Goal: Navigation & Orientation: Understand site structure

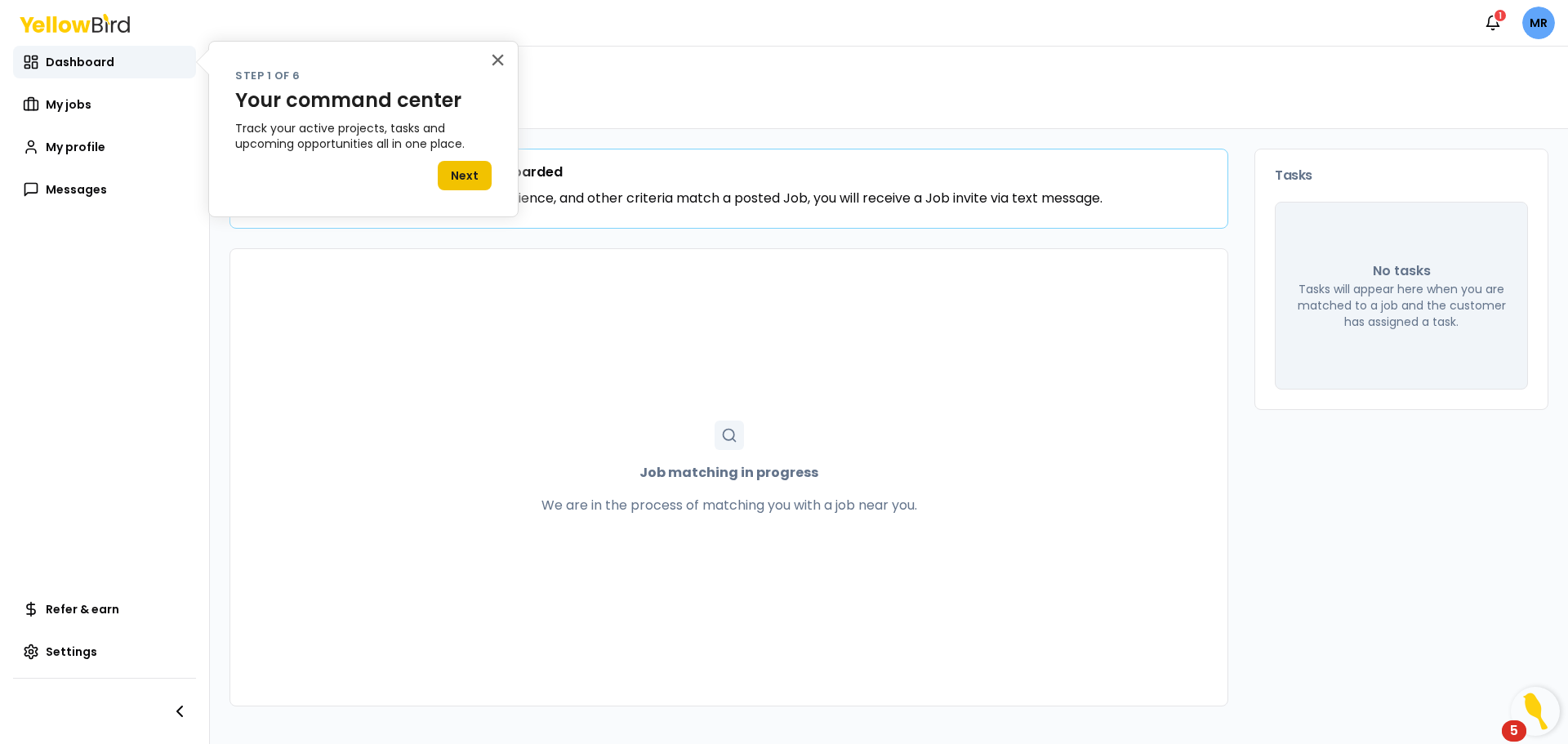
click at [453, 177] on button "Next" at bounding box center [464, 175] width 54 height 29
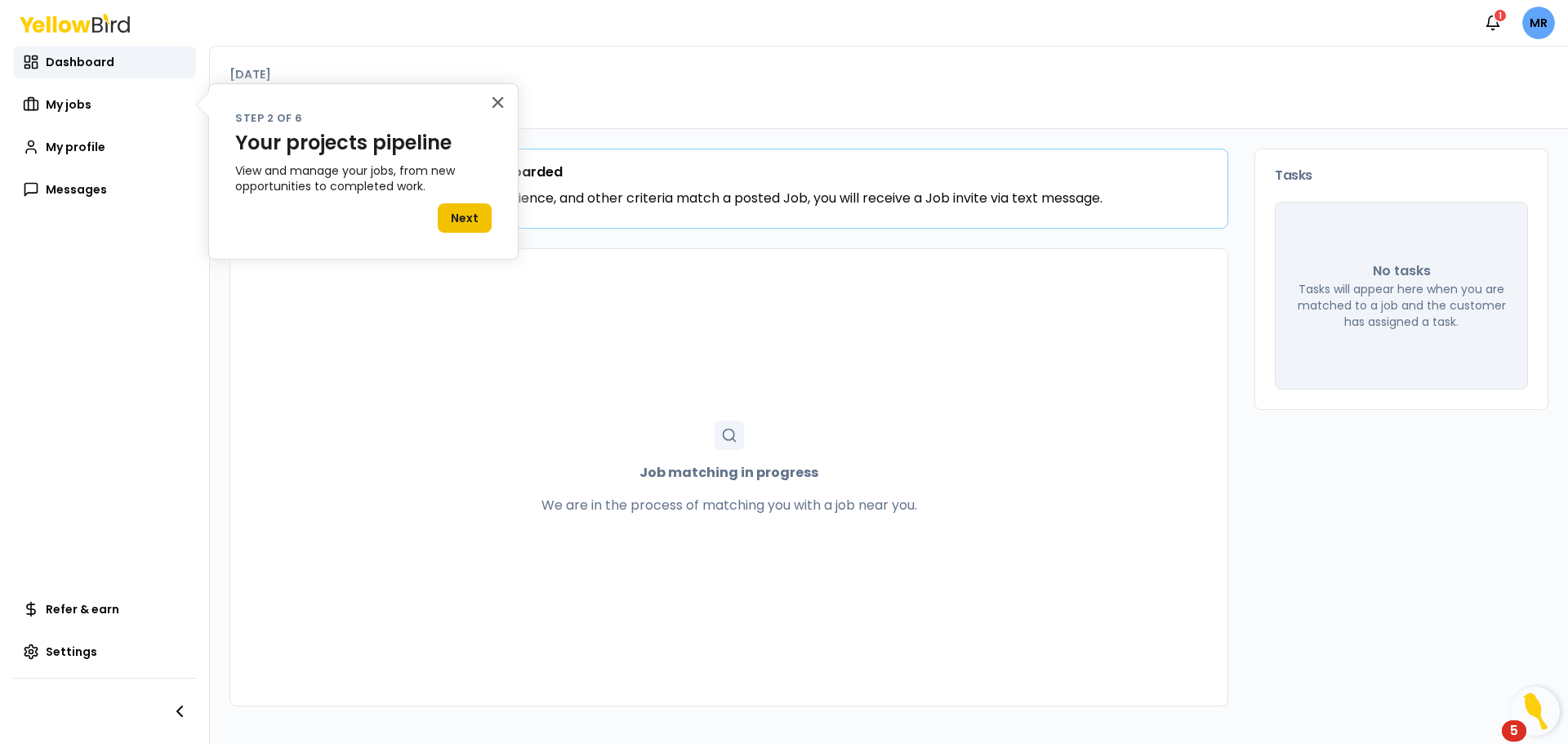
click at [471, 223] on button "Next" at bounding box center [464, 217] width 54 height 29
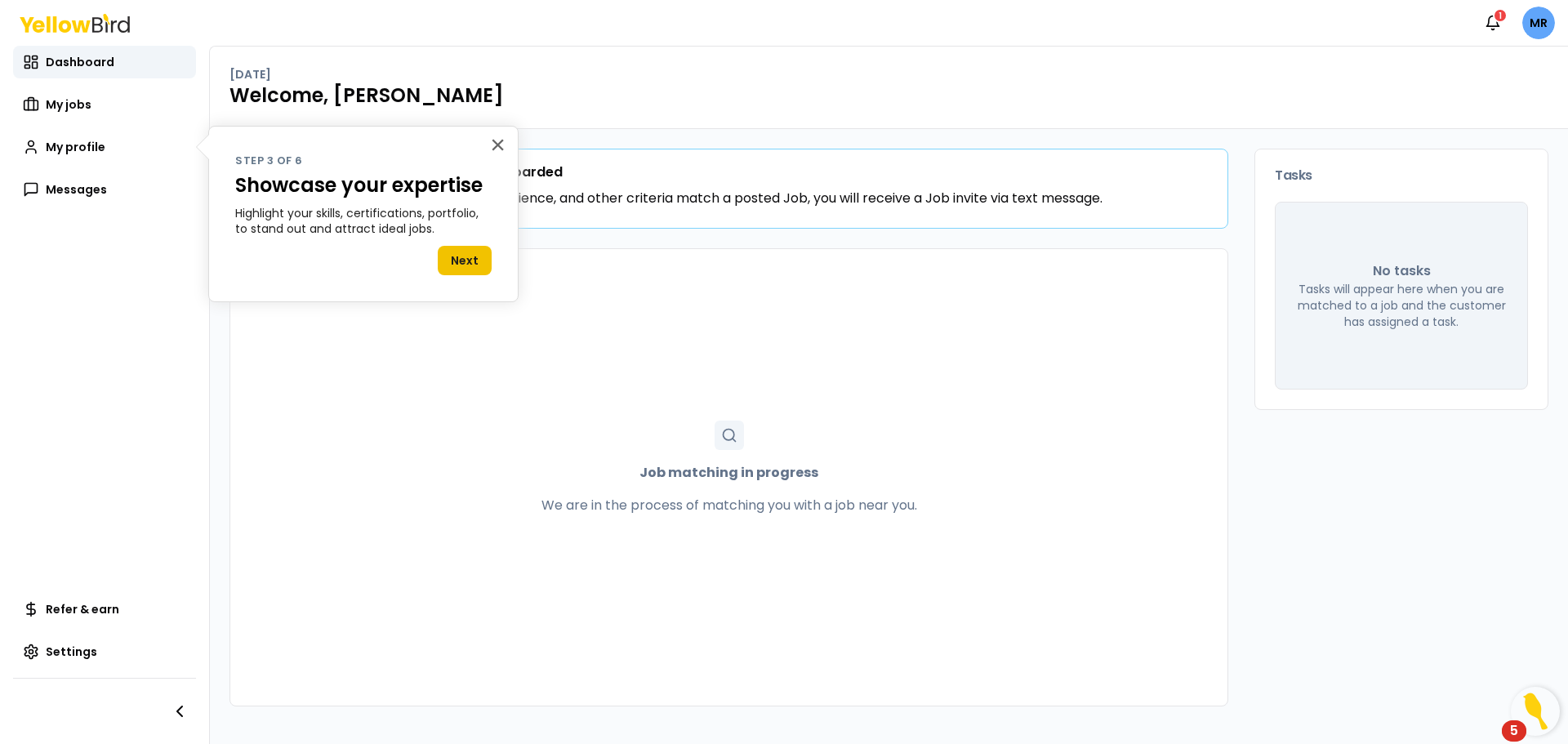
click at [456, 265] on button "Next" at bounding box center [464, 260] width 54 height 29
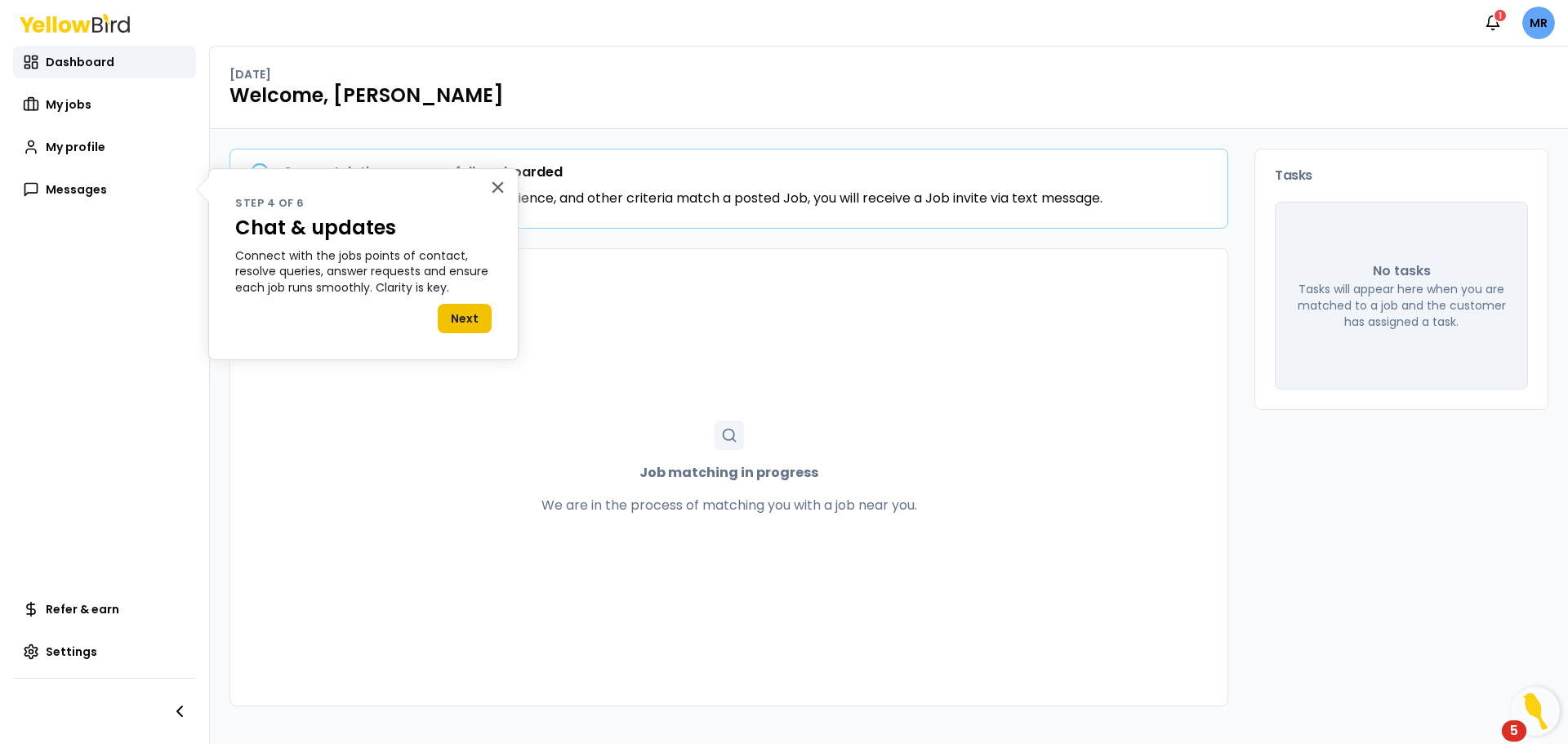
click at [467, 321] on button "Next" at bounding box center [464, 318] width 54 height 29
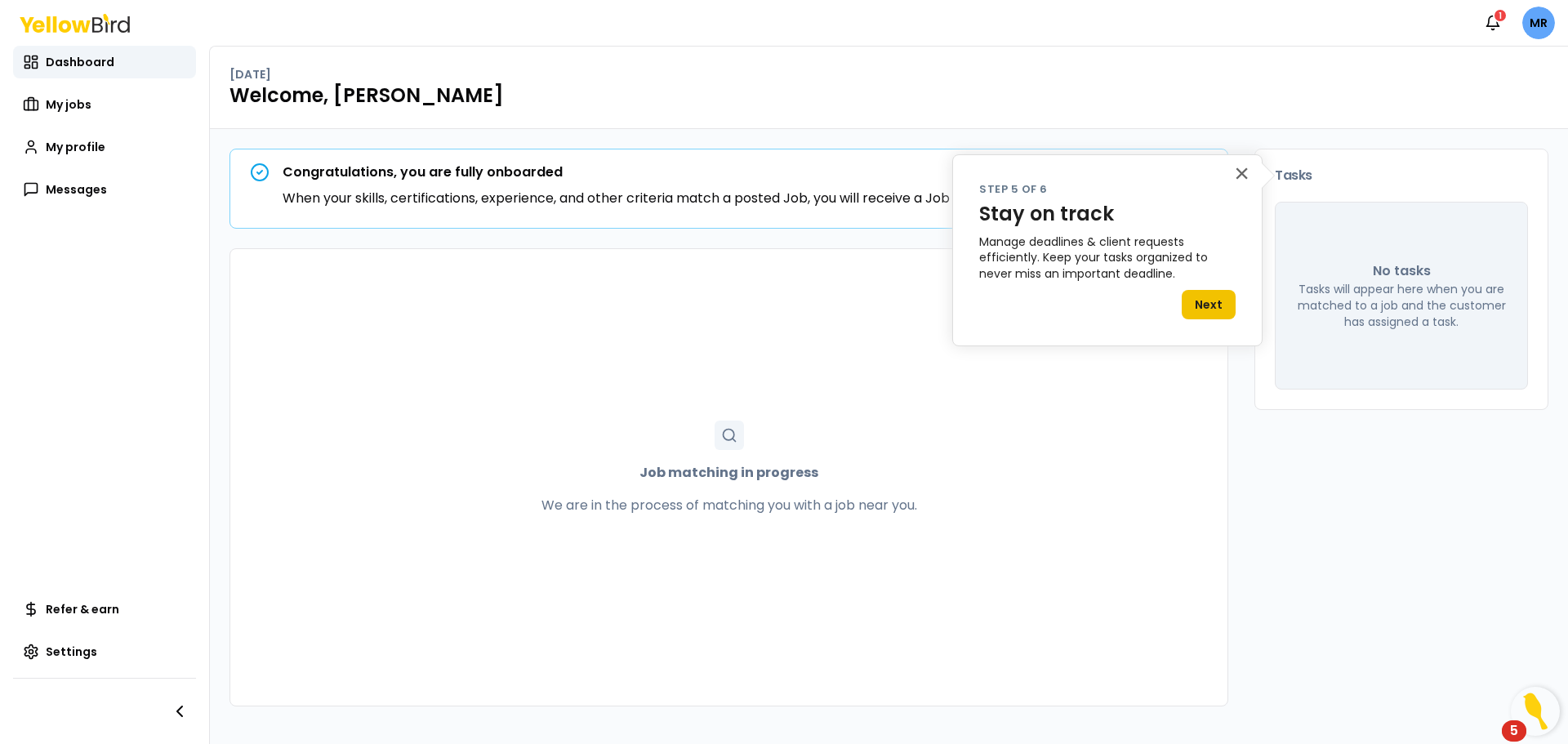
click at [1215, 304] on button "Next" at bounding box center [1208, 304] width 54 height 29
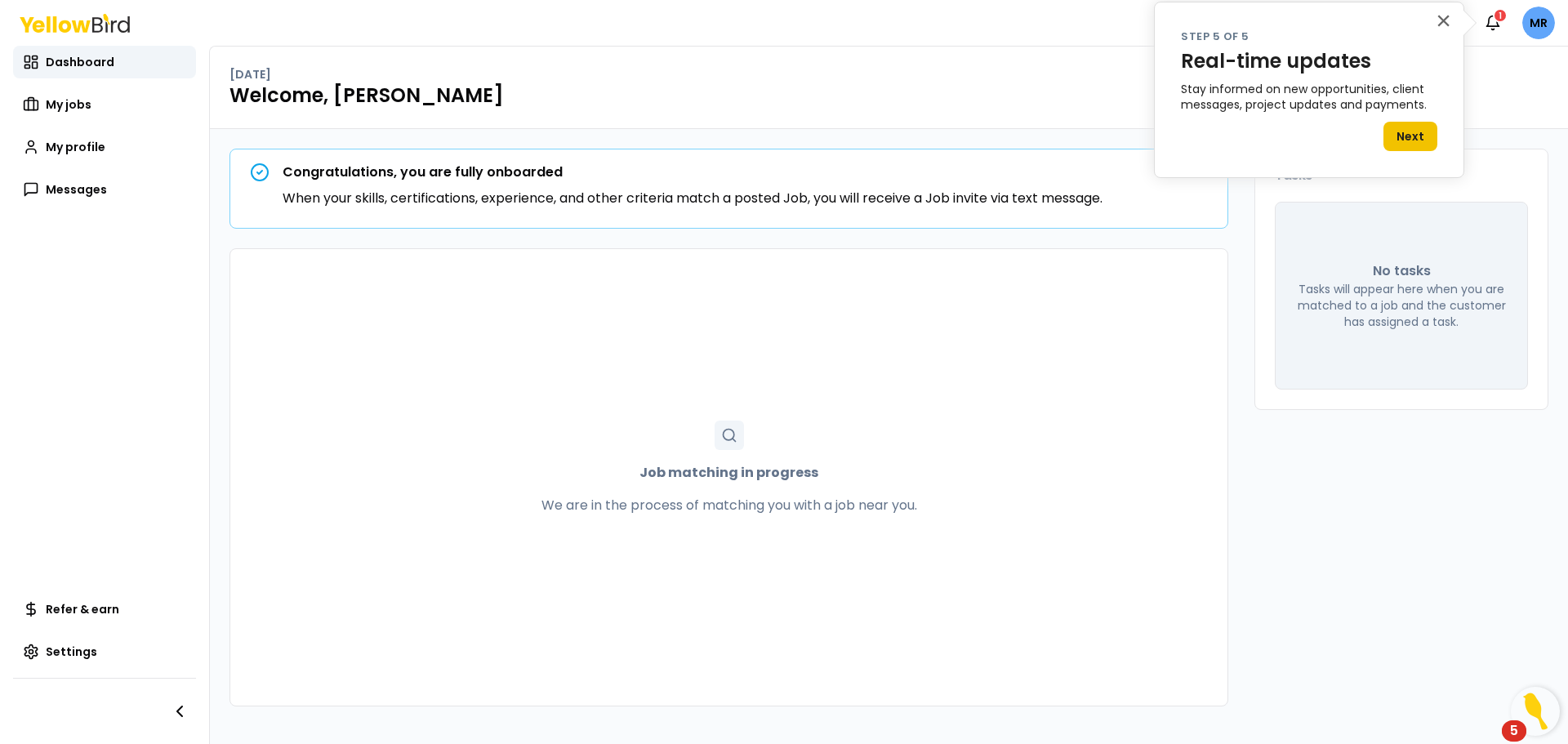
click at [1406, 139] on button "Next" at bounding box center [1410, 135] width 54 height 29
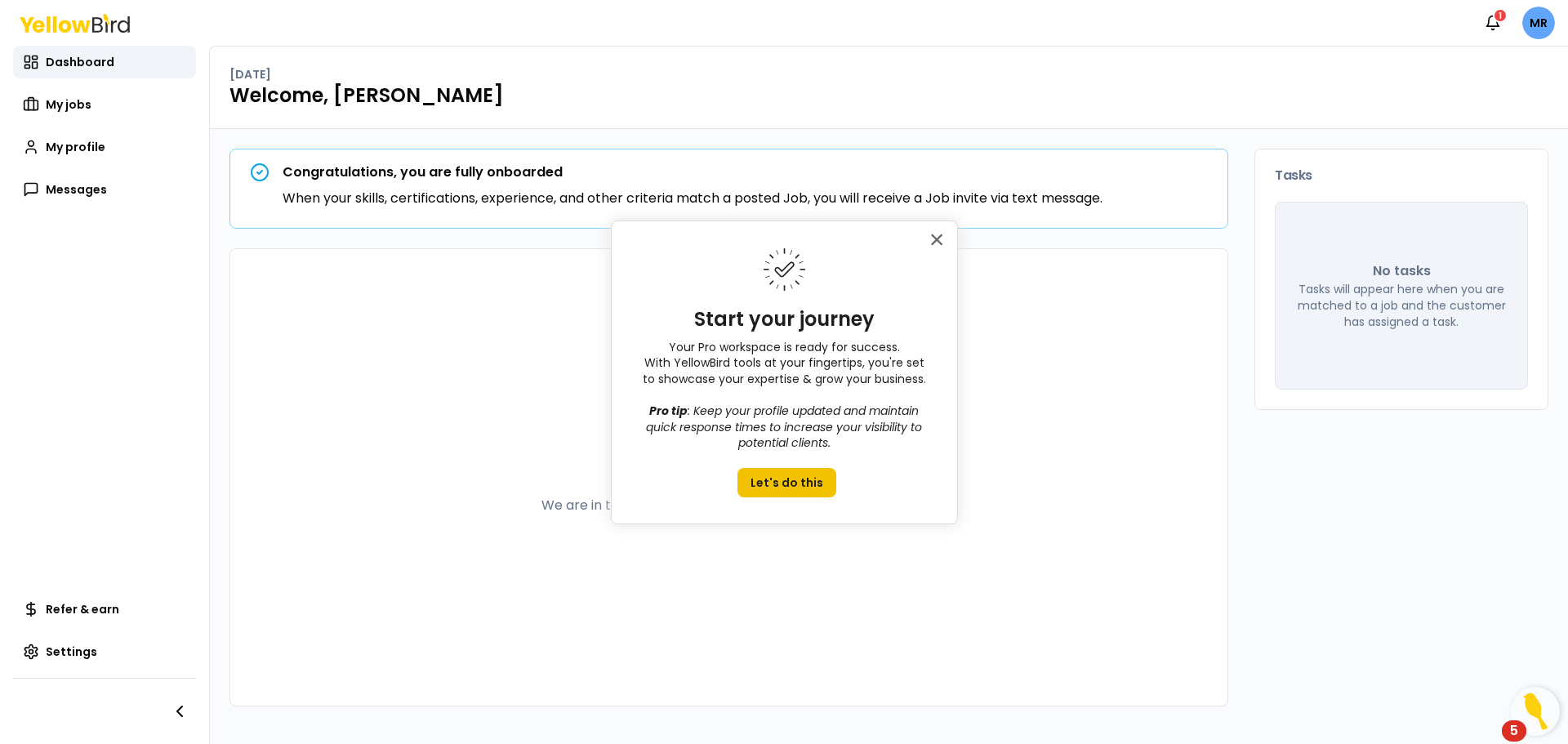
click at [779, 477] on button "Let's do this" at bounding box center [786, 482] width 99 height 29
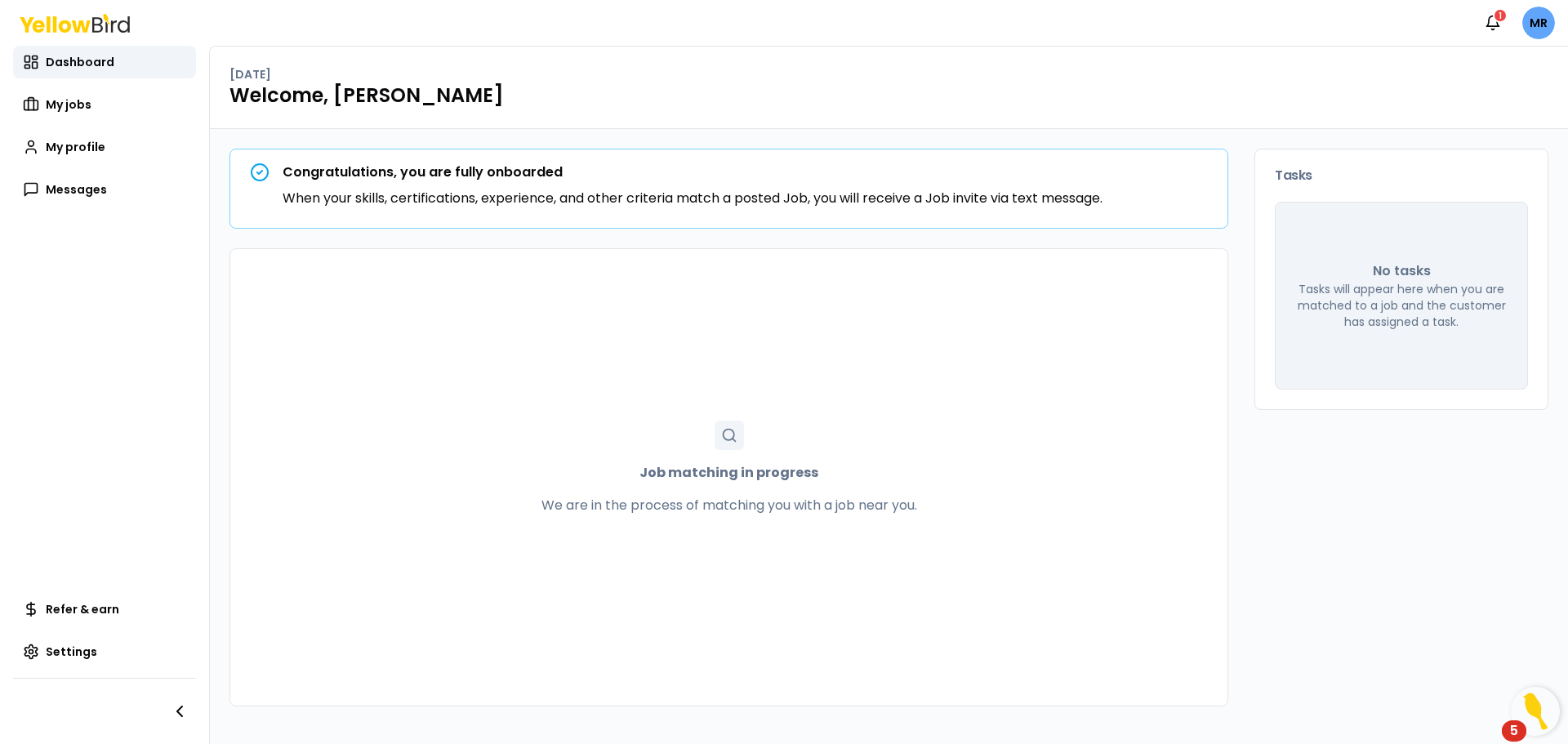
click at [1518, 730] on div "5" at bounding box center [1514, 731] width 24 height 22
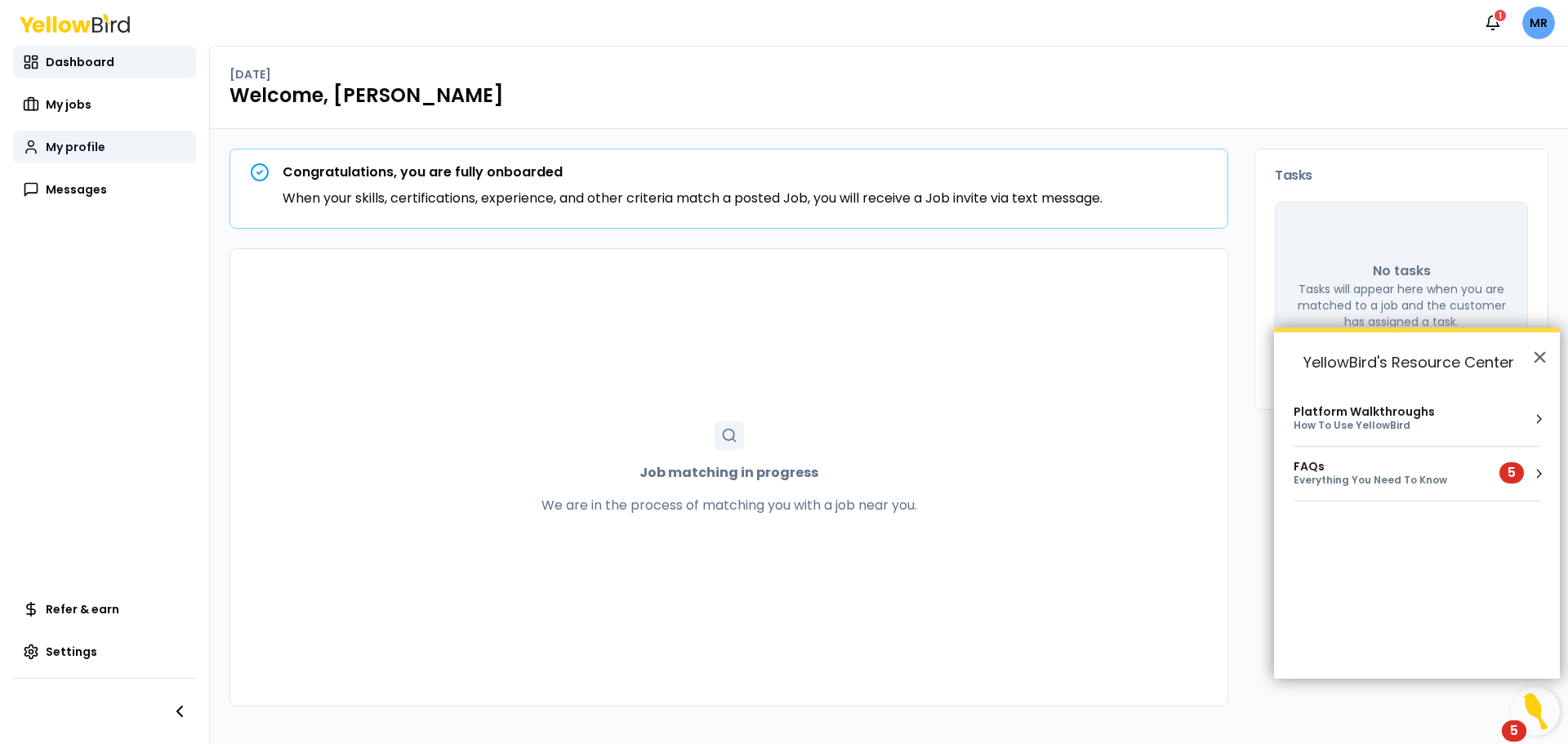
click at [78, 143] on span "My profile" at bounding box center [75, 147] width 59 height 16
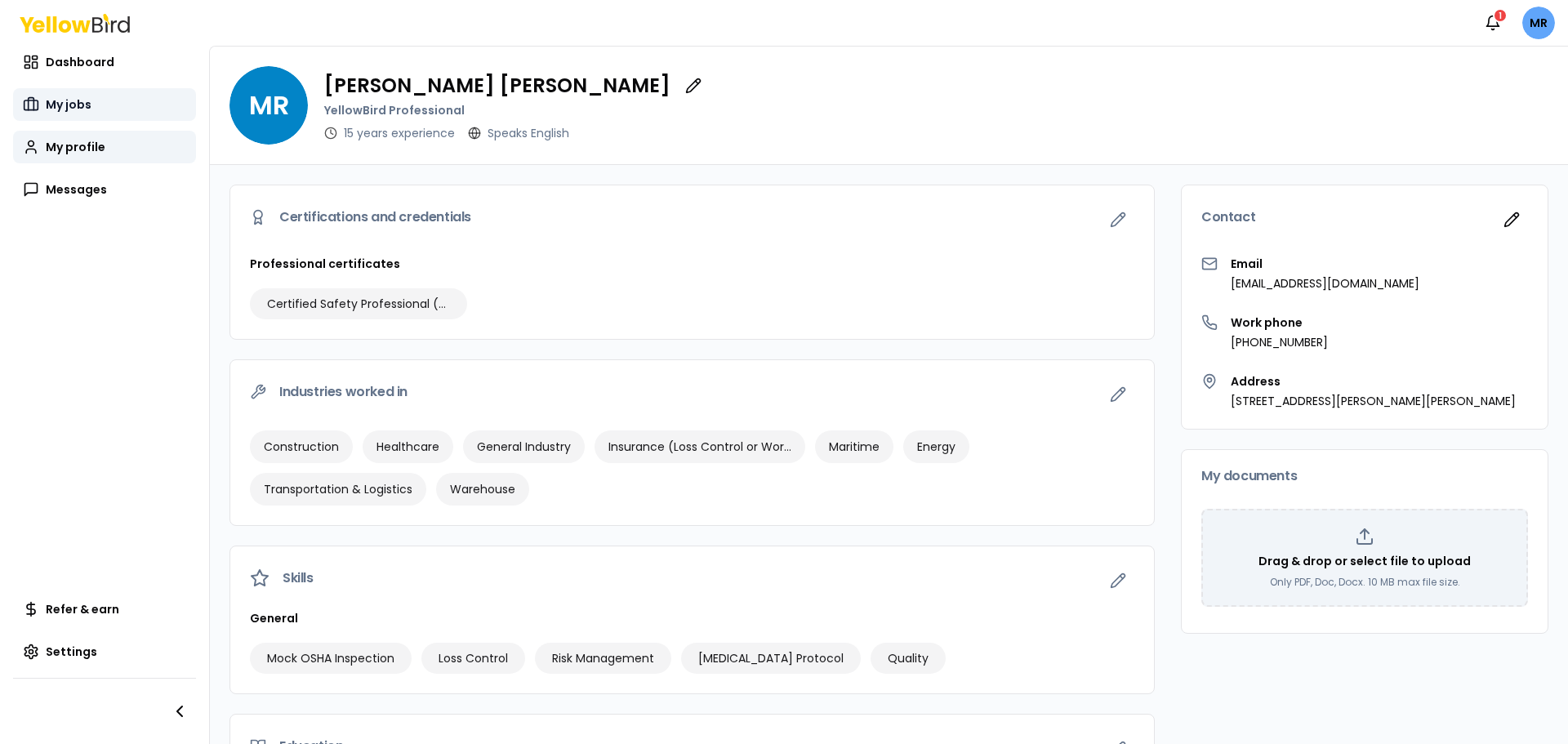
click at [68, 98] on span "My jobs" at bounding box center [69, 103] width 46 height 16
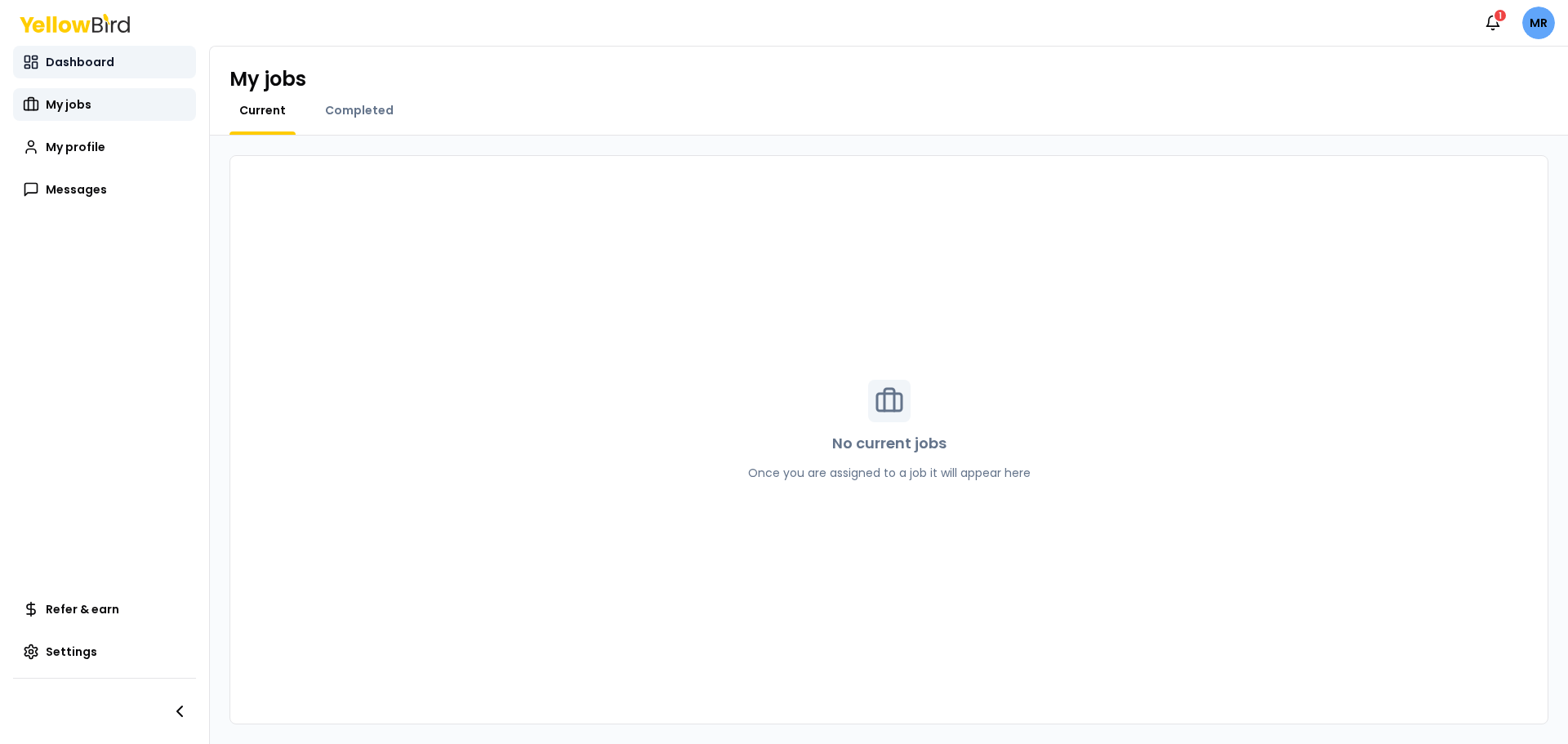
click at [66, 59] on span "Dashboard" at bounding box center [80, 61] width 69 height 16
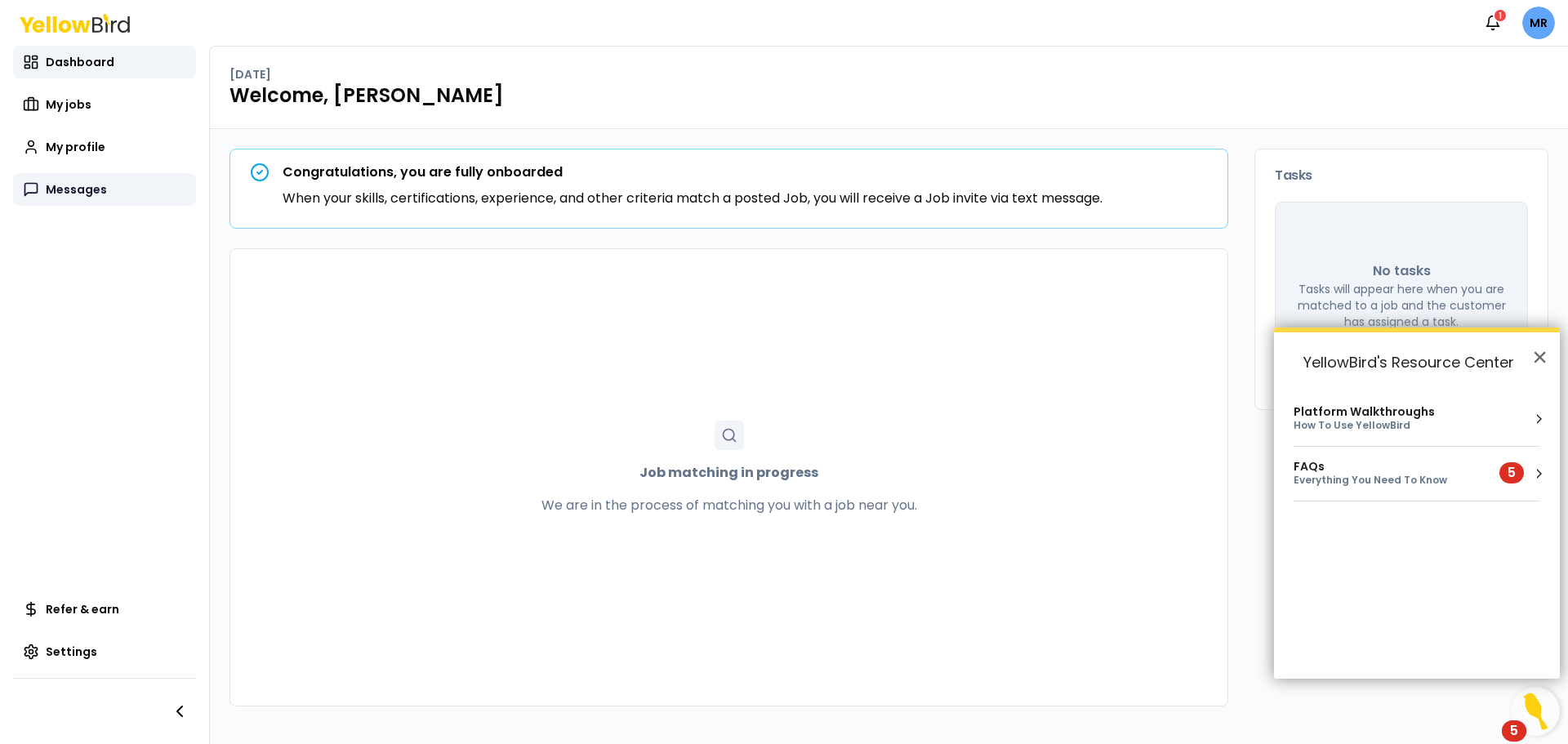
click at [56, 186] on span "Messages" at bounding box center [76, 189] width 61 height 16
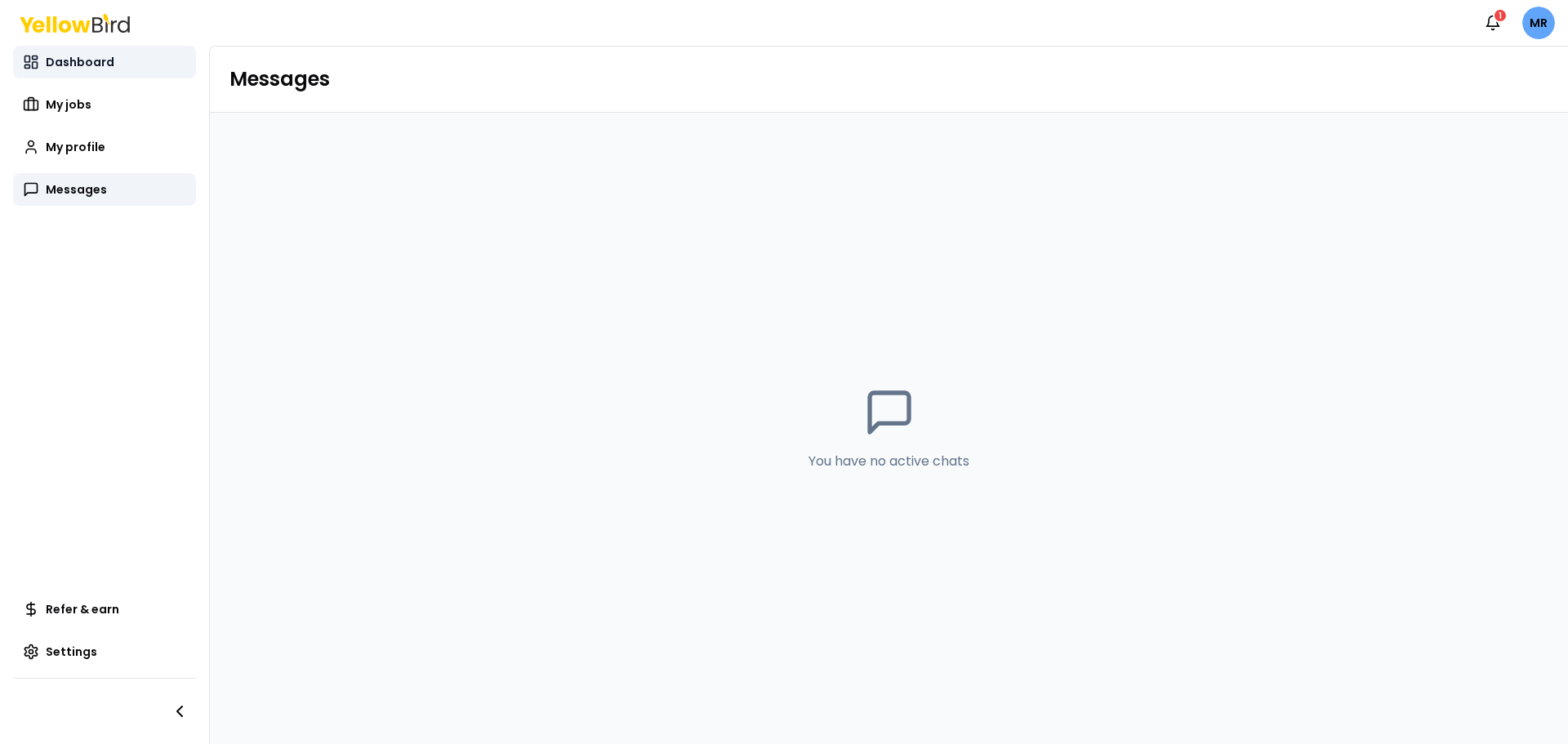
click at [59, 60] on span "Dashboard" at bounding box center [80, 61] width 69 height 16
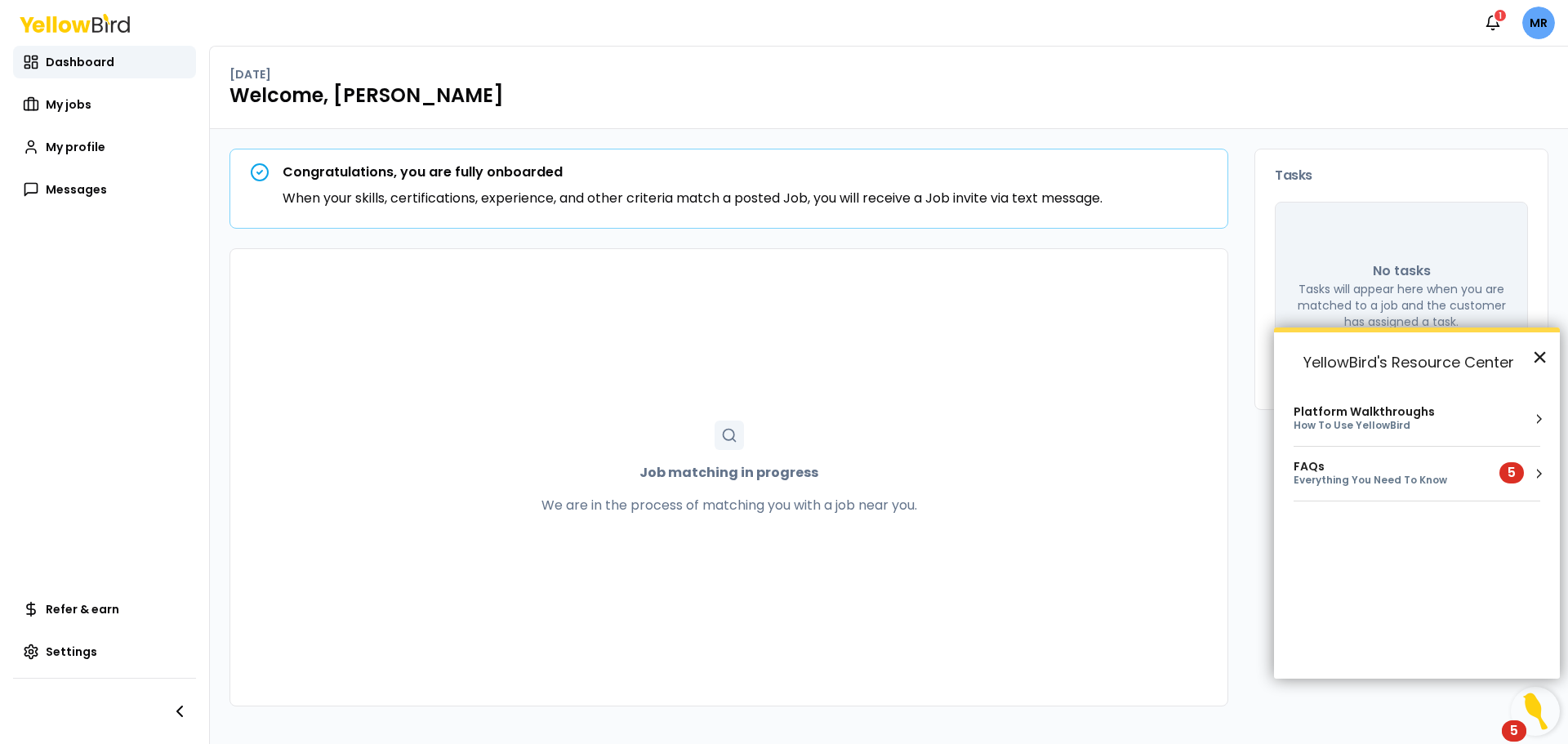
click at [1539, 356] on button "×" at bounding box center [1540, 356] width 15 height 26
